Goal: Transaction & Acquisition: Purchase product/service

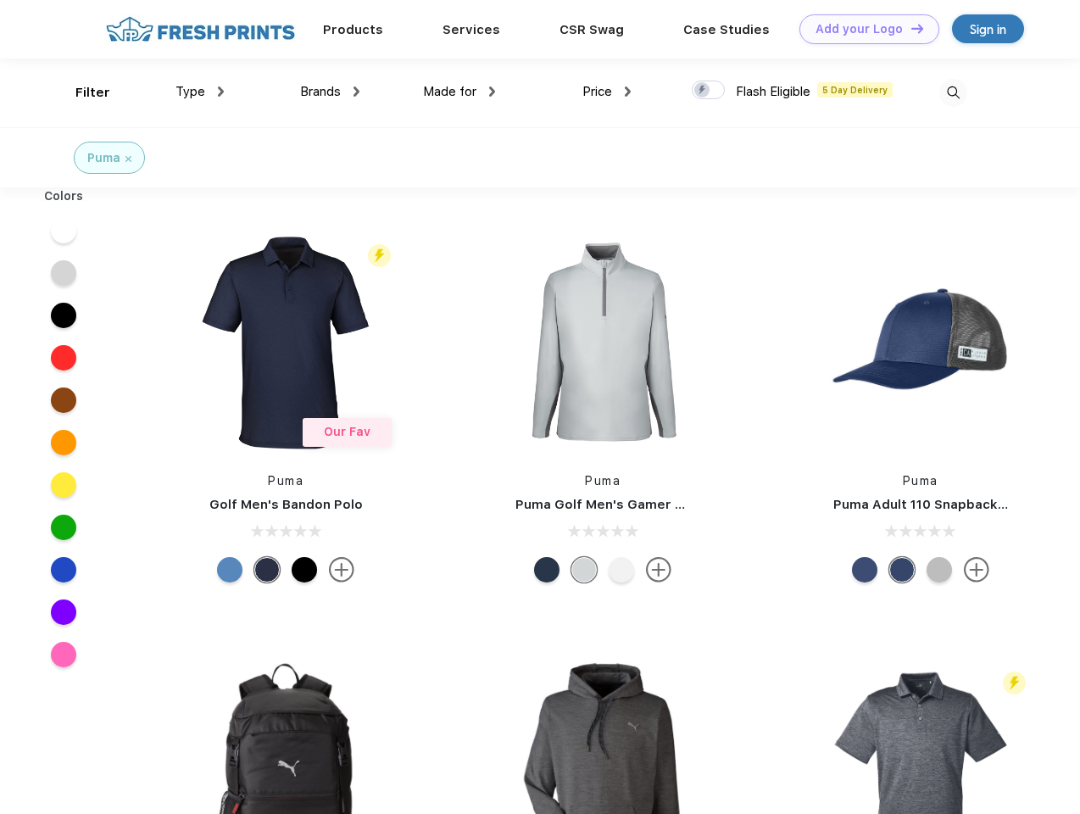
click at [863, 29] on link "Add your Logo Design Tool" at bounding box center [869, 29] width 140 height 30
click at [0, 0] on div "Design Tool" at bounding box center [0, 0] width 0 height 0
click at [910, 28] on link "Add your Logo Design Tool" at bounding box center [869, 29] width 140 height 30
click at [81, 92] on div "Filter" at bounding box center [92, 92] width 35 height 19
click at [200, 92] on span "Type" at bounding box center [190, 91] width 30 height 15
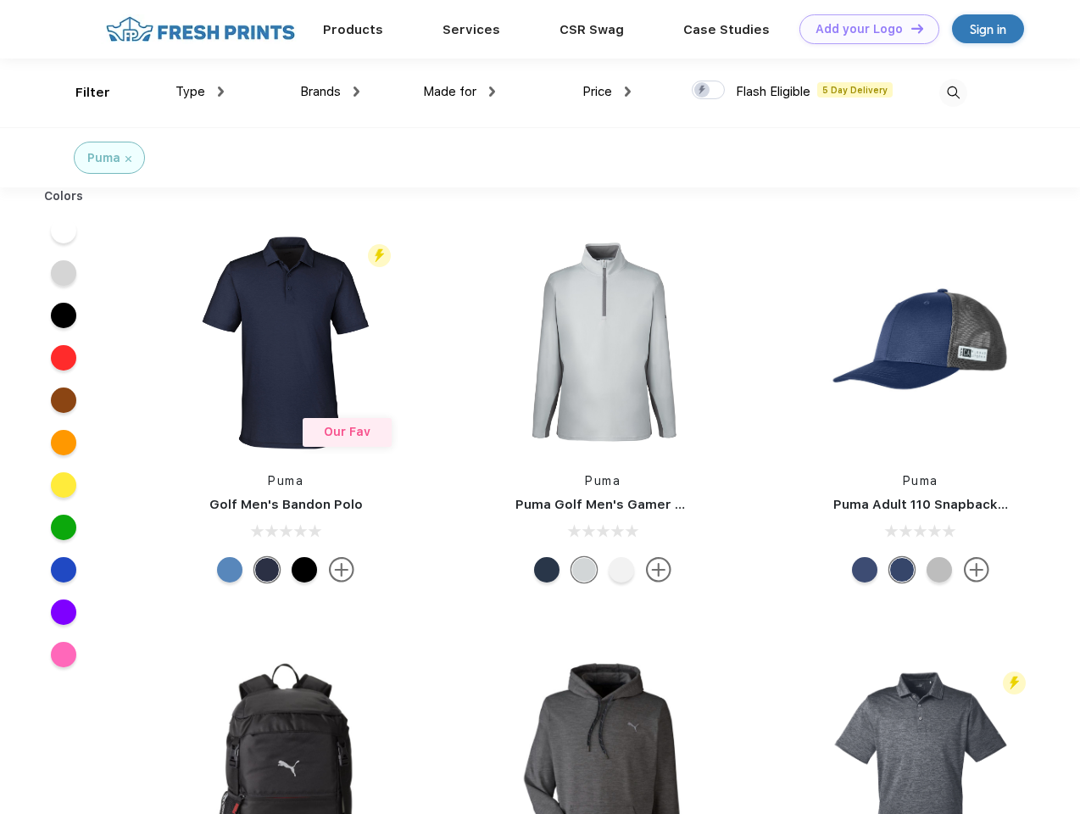
click at [330, 92] on span "Brands" at bounding box center [320, 91] width 41 height 15
click at [459, 92] on span "Made for" at bounding box center [449, 91] width 53 height 15
click at [607, 92] on span "Price" at bounding box center [597, 91] width 30 height 15
click at [709, 91] on div at bounding box center [708, 90] width 33 height 19
click at [703, 91] on input "checkbox" at bounding box center [697, 85] width 11 height 11
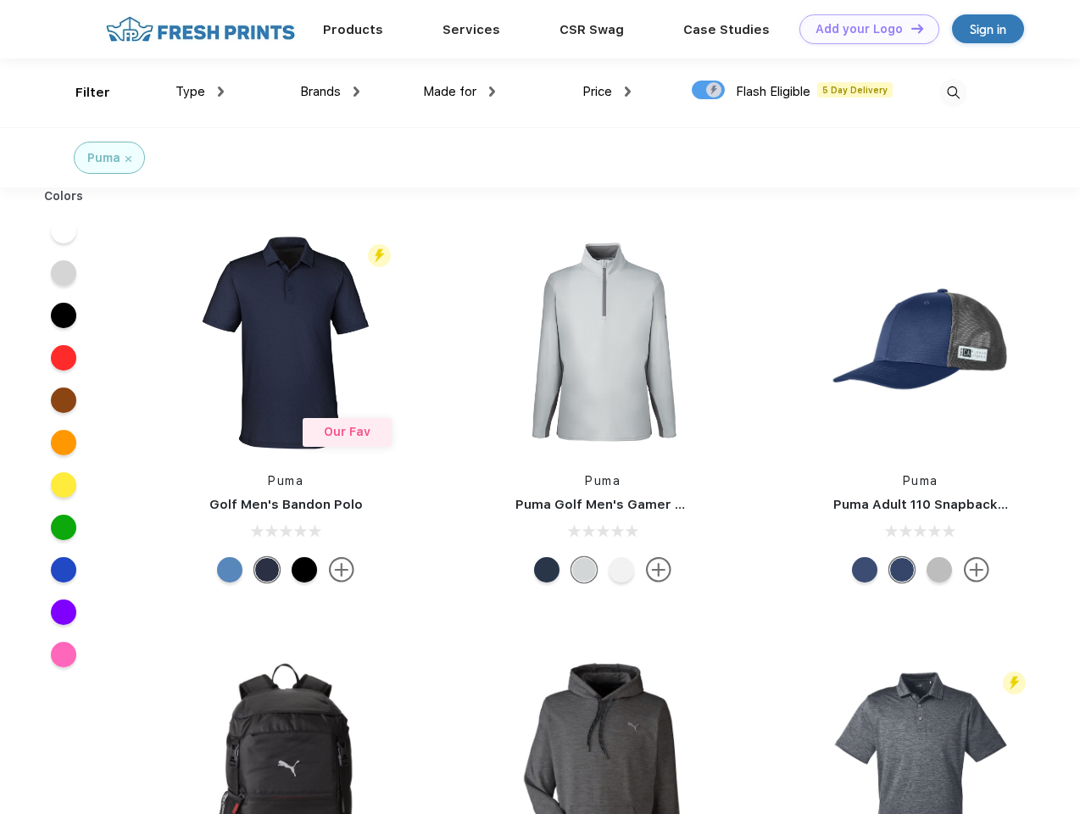
click at [953, 92] on img at bounding box center [953, 93] width 28 height 28
